Goal: Task Accomplishment & Management: Use online tool/utility

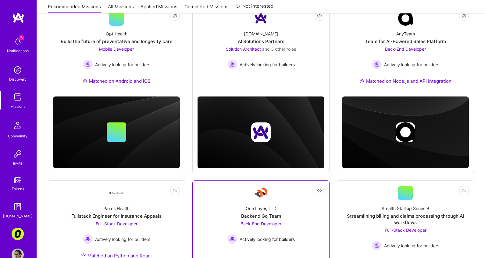
scroll to position [7, 0]
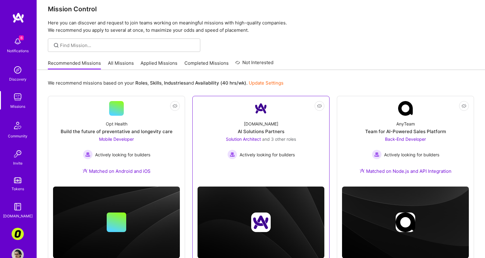
click at [198, 115] on link "Not Interested A.Team AI Solutions Partners Solution Architect and 3 other role…" at bounding box center [261, 139] width 127 height 76
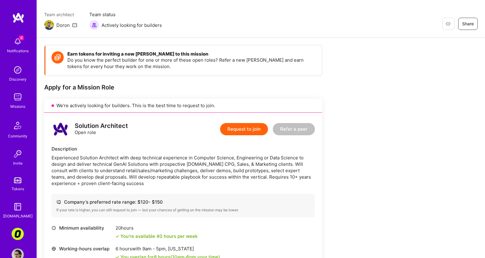
scroll to position [57, 0]
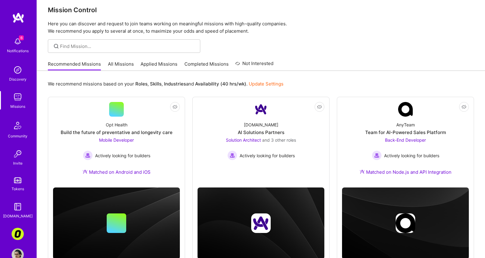
scroll to position [6, 0]
click at [124, 63] on link "All Missions" at bounding box center [121, 66] width 26 height 10
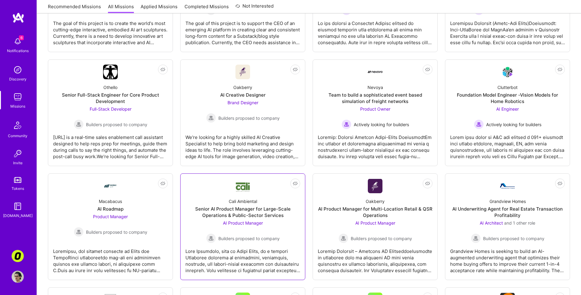
scroll to position [50, 0]
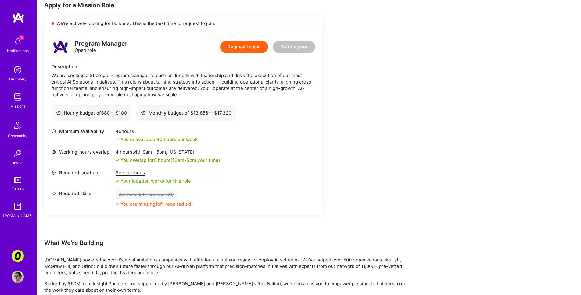
scroll to position [277, 0]
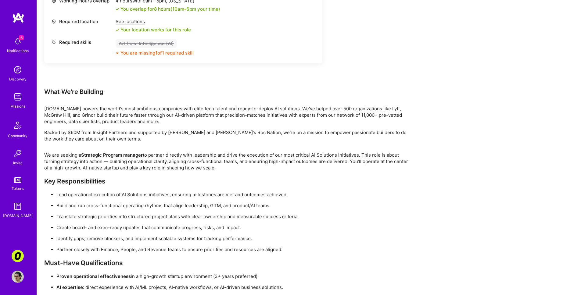
click at [326, 168] on p "We are seeking a Strategic Program manager to partner directly with leadership …" at bounding box center [227, 161] width 366 height 19
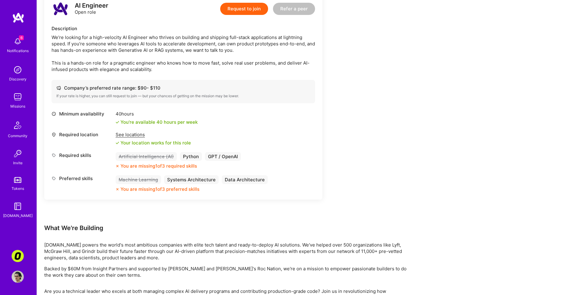
scroll to position [388, 0]
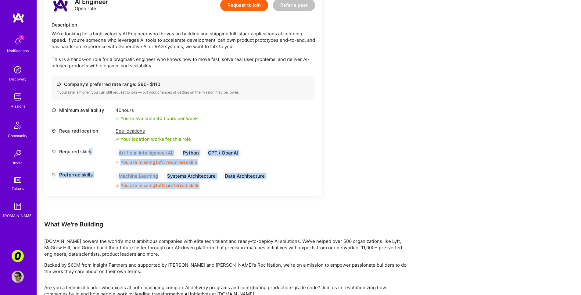
drag, startPoint x: 155, startPoint y: 206, endPoint x: 89, endPoint y: 157, distance: 81.8
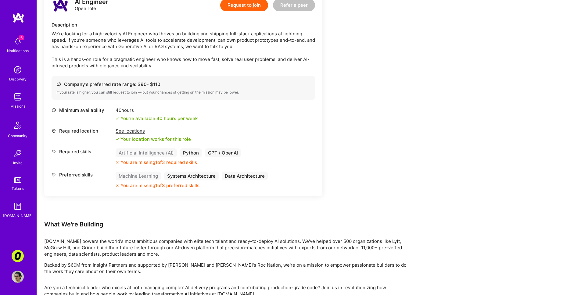
click at [84, 150] on div "Minimum availability 40 hours You're available 40 hours per week Required locat…" at bounding box center [183, 148] width 263 height 82
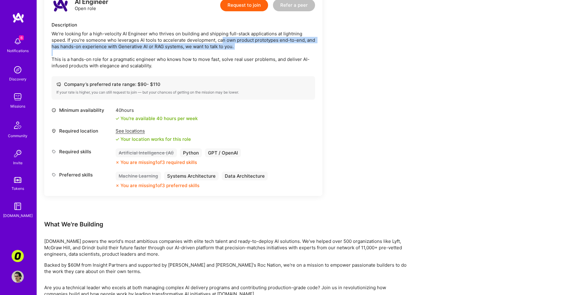
drag, startPoint x: 221, startPoint y: 47, endPoint x: 220, endPoint y: 62, distance: 14.7
click at [220, 62] on div "We’re looking for a high-velocity AI Engineer who thrives on building and shipp…" at bounding box center [183, 49] width 263 height 38
click at [270, 58] on div "We’re looking for a high-velocity AI Engineer who thrives on building and shipp…" at bounding box center [183, 49] width 263 height 38
drag, startPoint x: 274, startPoint y: 54, endPoint x: 277, endPoint y: 41, distance: 12.9
click at [277, 41] on div "We’re looking for a high-velocity AI Engineer who thrives on building and shipp…" at bounding box center [183, 49] width 263 height 38
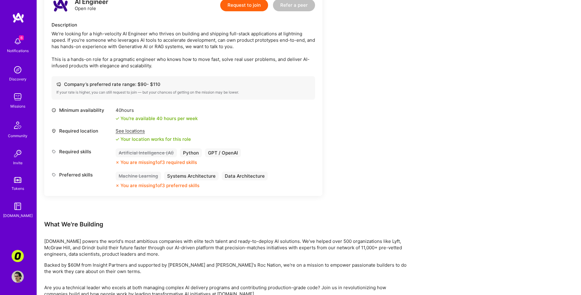
click at [176, 49] on div "We’re looking for a high-velocity AI Engineer who thrives on building and shipp…" at bounding box center [183, 49] width 263 height 38
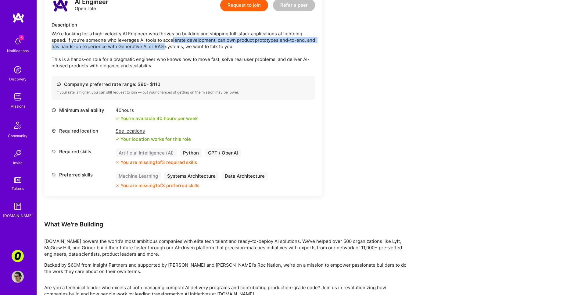
drag, startPoint x: 171, startPoint y: 48, endPoint x: 173, endPoint y: 55, distance: 7.4
click at [173, 55] on div "We’re looking for a high-velocity AI Engineer who thrives on building and shipp…" at bounding box center [183, 49] width 263 height 38
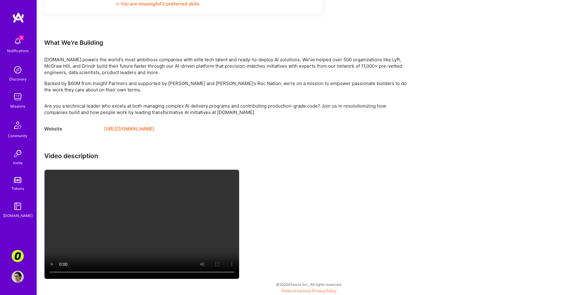
scroll to position [575, 0]
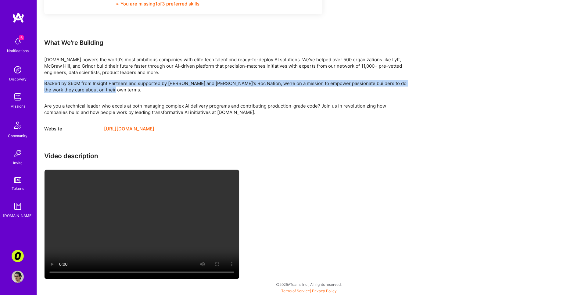
drag, startPoint x: 186, startPoint y: 77, endPoint x: 188, endPoint y: 91, distance: 13.3
click at [189, 89] on div "A.Team powers the world's most ambitious companies with elite tech talent and r…" at bounding box center [227, 74] width 366 height 37
drag, startPoint x: 188, startPoint y: 93, endPoint x: 188, endPoint y: 80, distance: 12.8
click at [188, 80] on div "A.Team powers the world's most ambitious companies with elite tech talent and r…" at bounding box center [227, 74] width 366 height 37
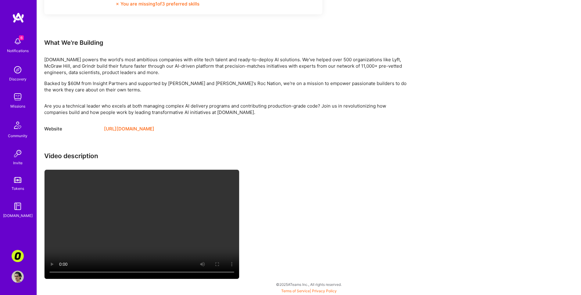
click at [187, 76] on p "A.Team powers the world's most ambitious companies with elite tech talent and r…" at bounding box center [227, 65] width 366 height 19
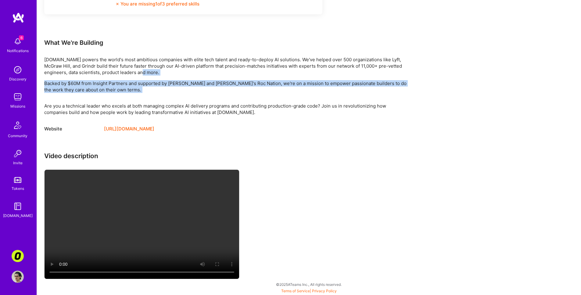
drag, startPoint x: 189, startPoint y: 88, endPoint x: 189, endPoint y: 98, distance: 10.4
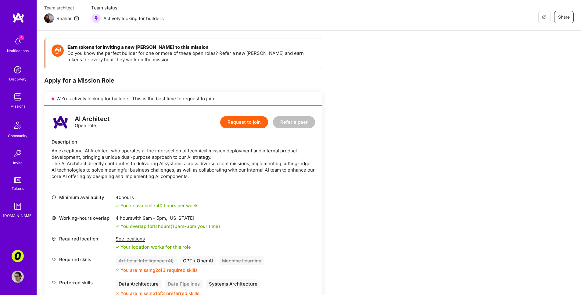
scroll to position [62, 0]
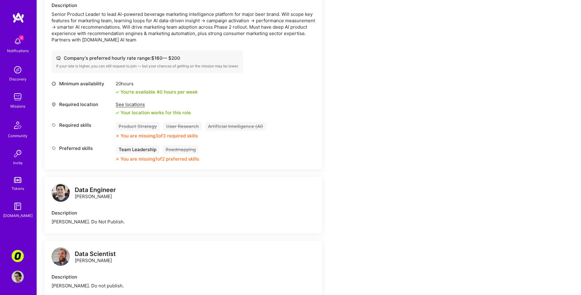
scroll to position [193, 0]
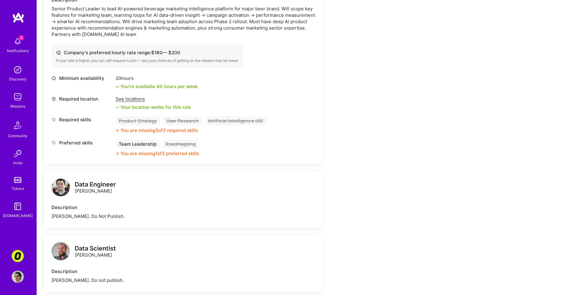
click at [320, 80] on div "Product Owner Open role Request to join Refer a peer Description Senior Product…" at bounding box center [183, 64] width 278 height 200
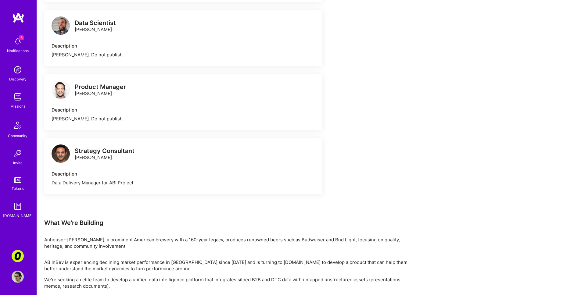
scroll to position [466, 0]
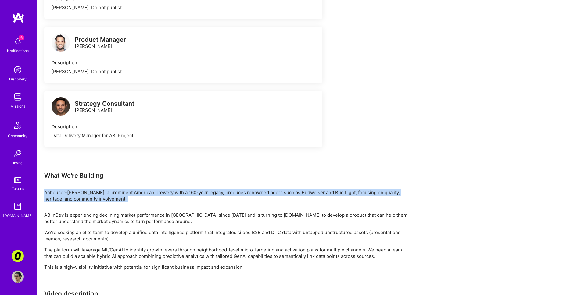
drag, startPoint x: 257, startPoint y: 184, endPoint x: 257, endPoint y: 210, distance: 26.8
click at [257, 210] on div "Earn tokens for inviting a new [PERSON_NAME] to this mission Do you know the pe…" at bounding box center [227, 20] width 366 height 795
click at [257, 211] on div "Earn tokens for inviting a new [PERSON_NAME] to this mission Do you know the pe…" at bounding box center [227, 20] width 366 height 795
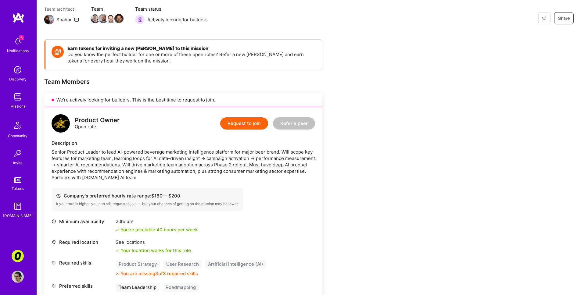
scroll to position [0, 0]
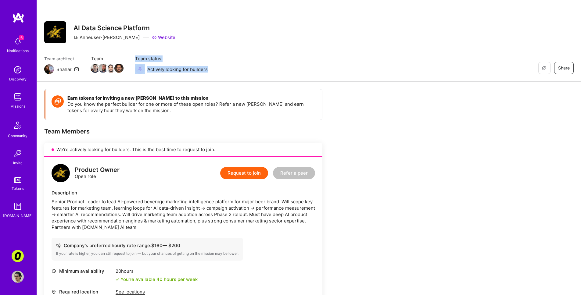
drag, startPoint x: 252, startPoint y: 52, endPoint x: 251, endPoint y: 67, distance: 15.6
click at [251, 67] on div "Restore Not Interested Share AI Data Science Platform Anheuser-[PERSON_NAME] We…" at bounding box center [309, 41] width 544 height 82
click at [251, 66] on div "Team architect Shahar Team Team status Actively looking for builders Restore No…" at bounding box center [308, 64] width 529 height 19
